Goal: Information Seeking & Learning: Learn about a topic

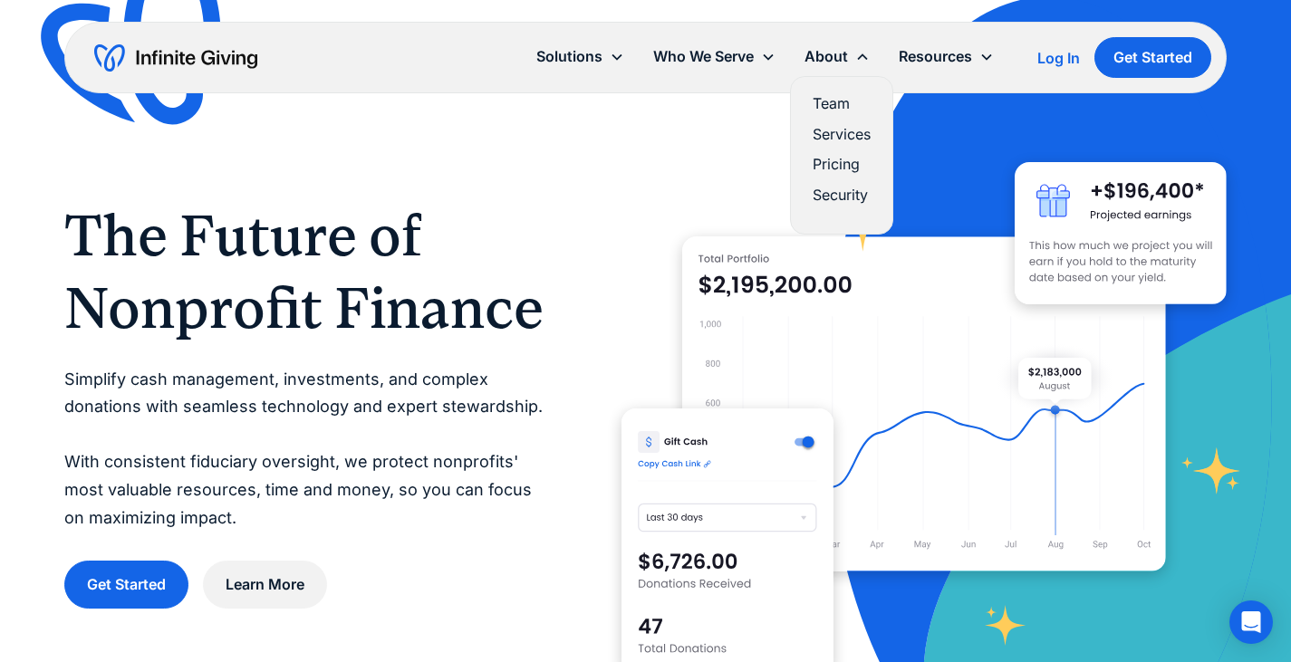
click at [838, 97] on link "Team" at bounding box center [841, 103] width 58 height 24
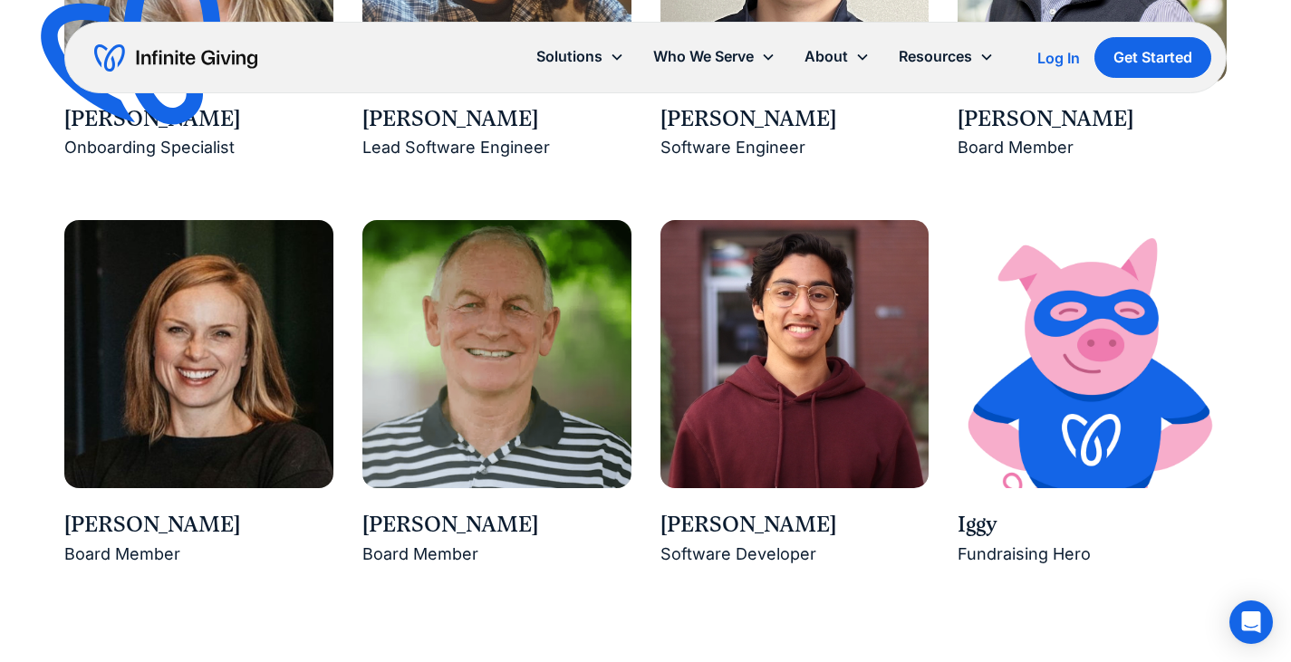
scroll to position [2639, 0]
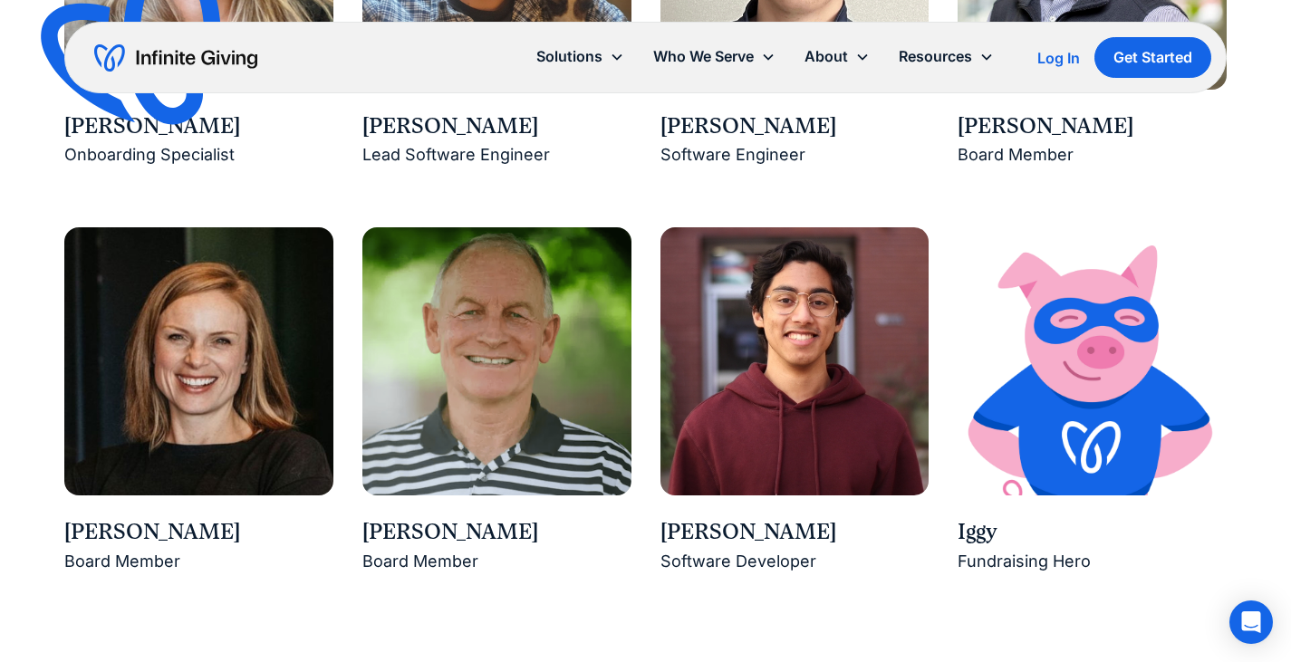
click at [686, 541] on div "Arvin Poddar" at bounding box center [794, 532] width 269 height 31
drag, startPoint x: 686, startPoint y: 541, endPoint x: 736, endPoint y: 535, distance: 51.0
click at [736, 535] on div "Arvin Poddar" at bounding box center [794, 532] width 269 height 31
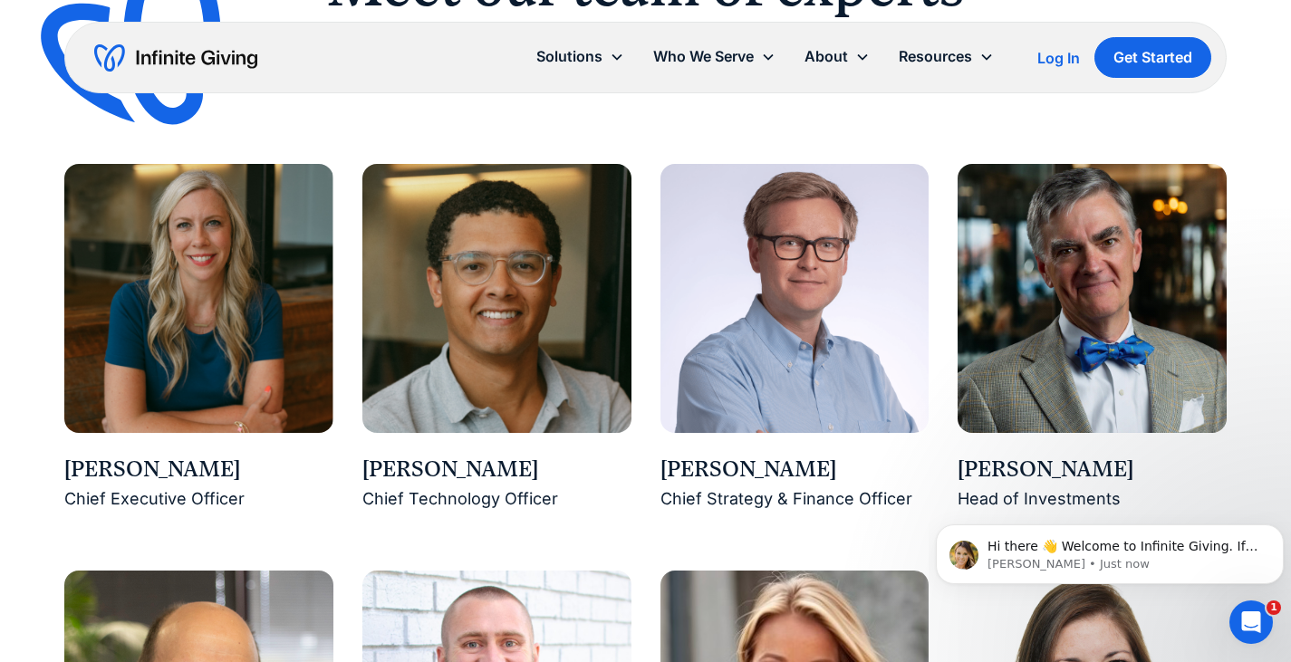
scroll to position [1497, 0]
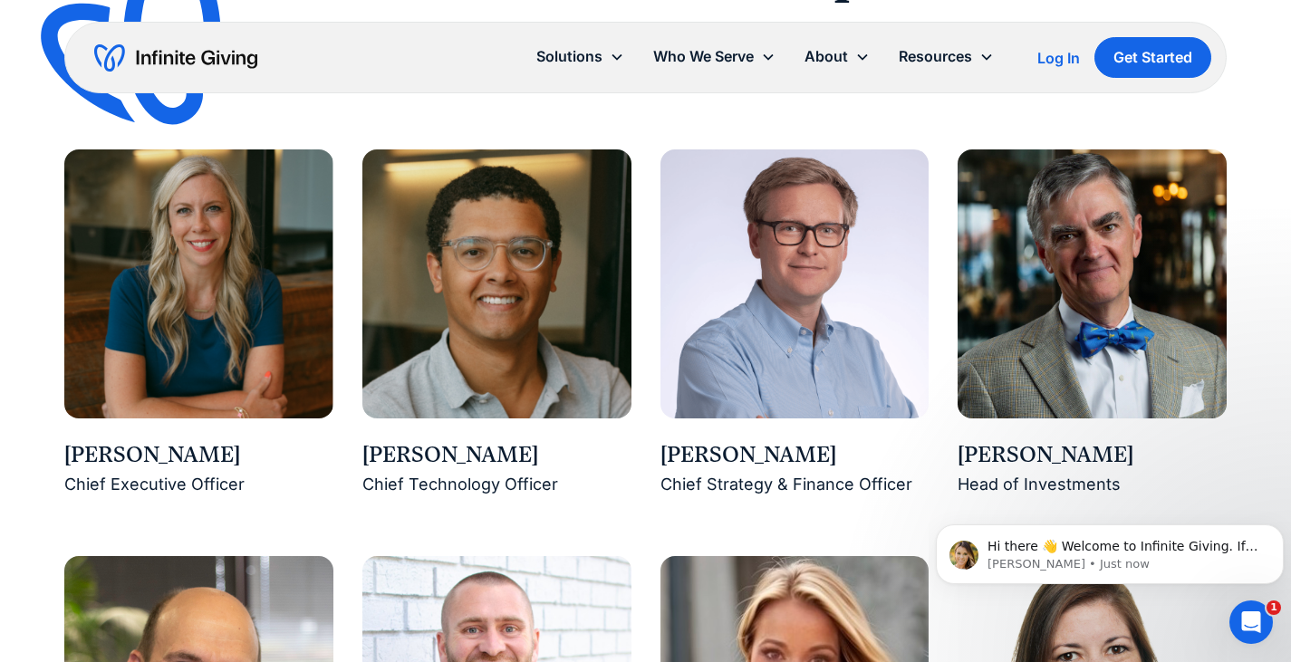
click at [108, 451] on div "Karen Houghton" at bounding box center [198, 455] width 269 height 31
drag, startPoint x: 108, startPoint y: 451, endPoint x: 172, endPoint y: 444, distance: 64.7
click at [172, 444] on div "Karen Houghton" at bounding box center [198, 455] width 269 height 31
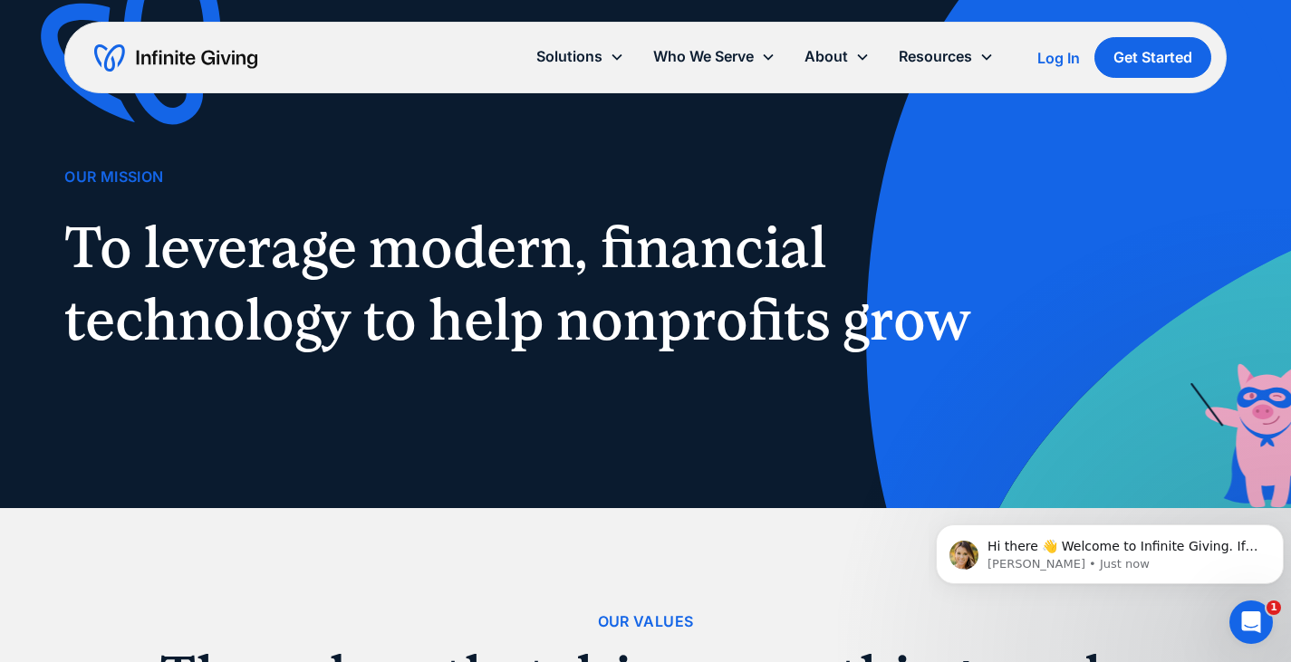
scroll to position [14, 0]
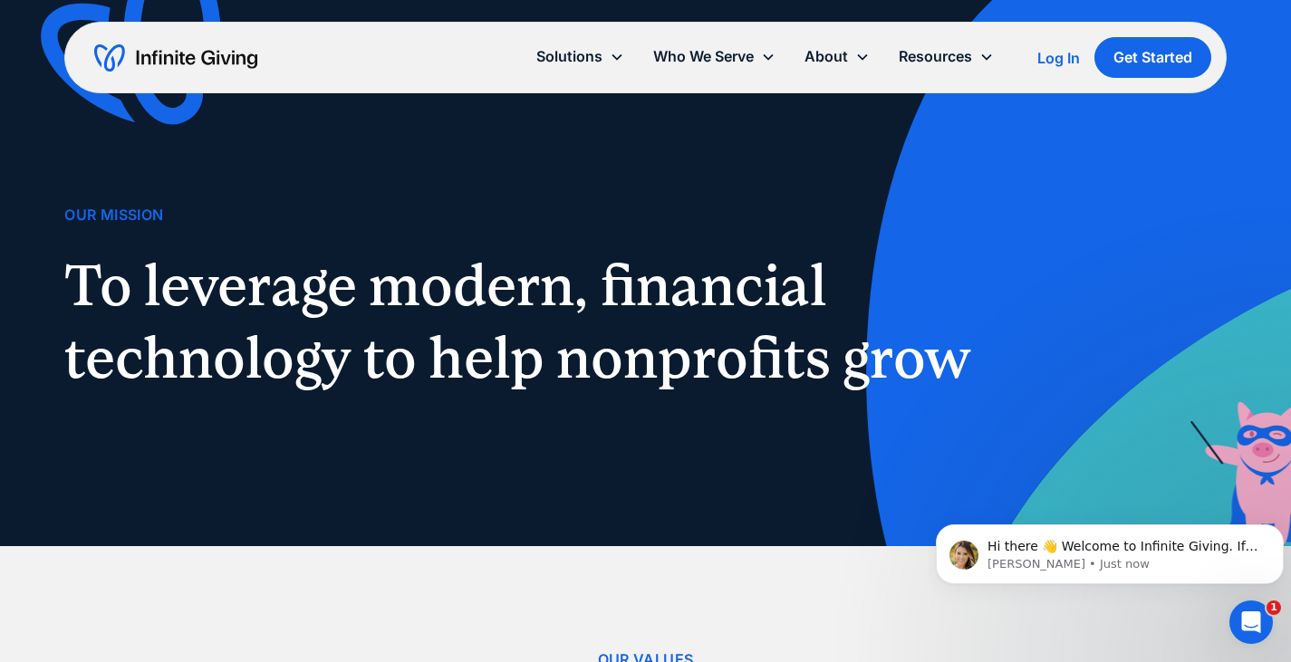
click at [178, 61] on img "home" at bounding box center [175, 57] width 163 height 29
